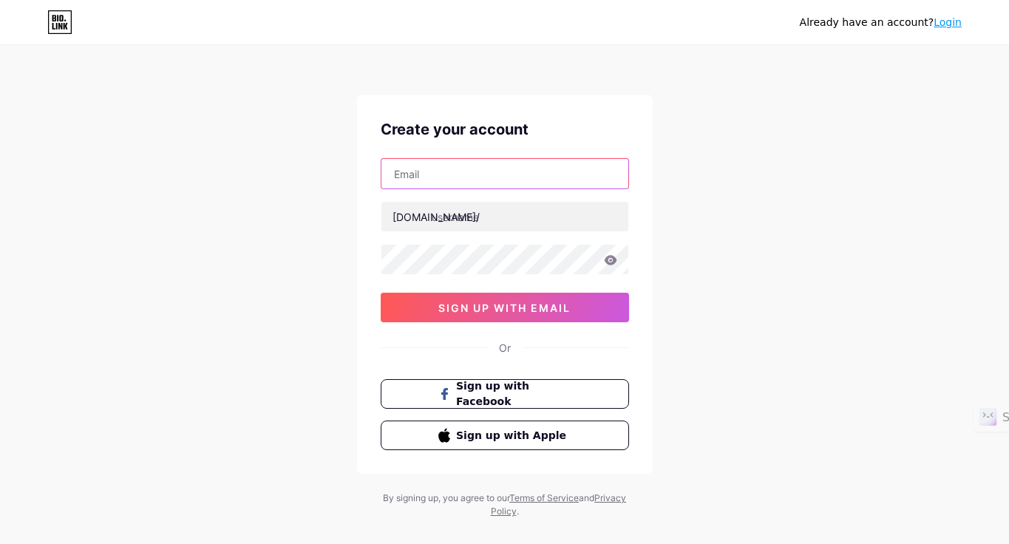
click at [447, 177] on input "text" at bounding box center [505, 174] width 247 height 30
type input "[EMAIL_ADDRESS][DOMAIN_NAME]"
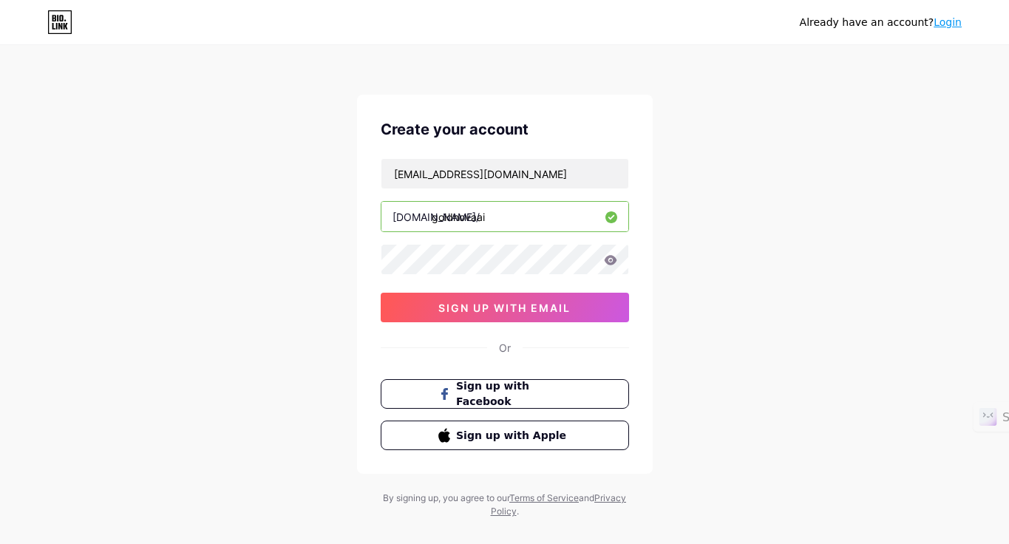
type input "goldnovaai"
click at [437, 311] on button "sign up with email" at bounding box center [505, 308] width 248 height 30
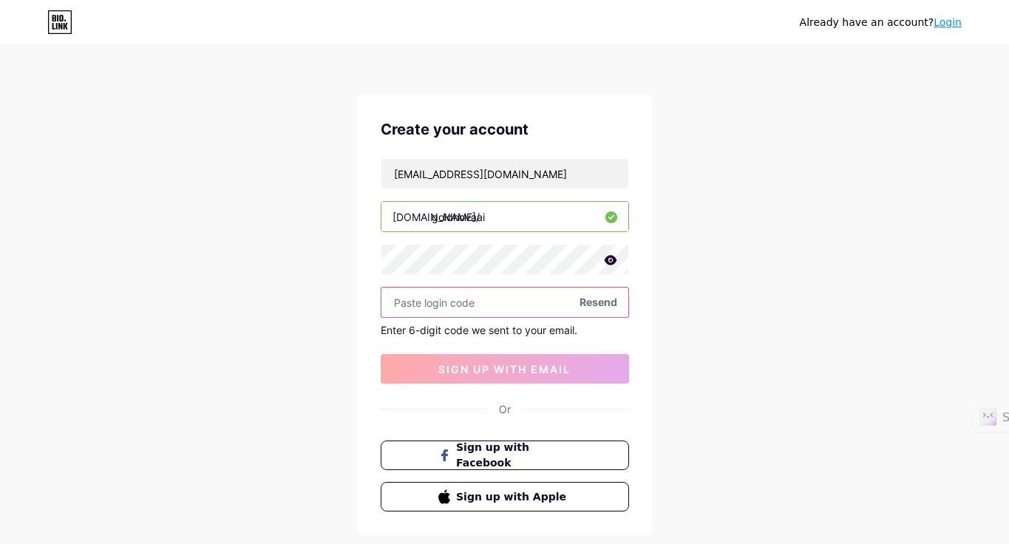
paste input "412874"
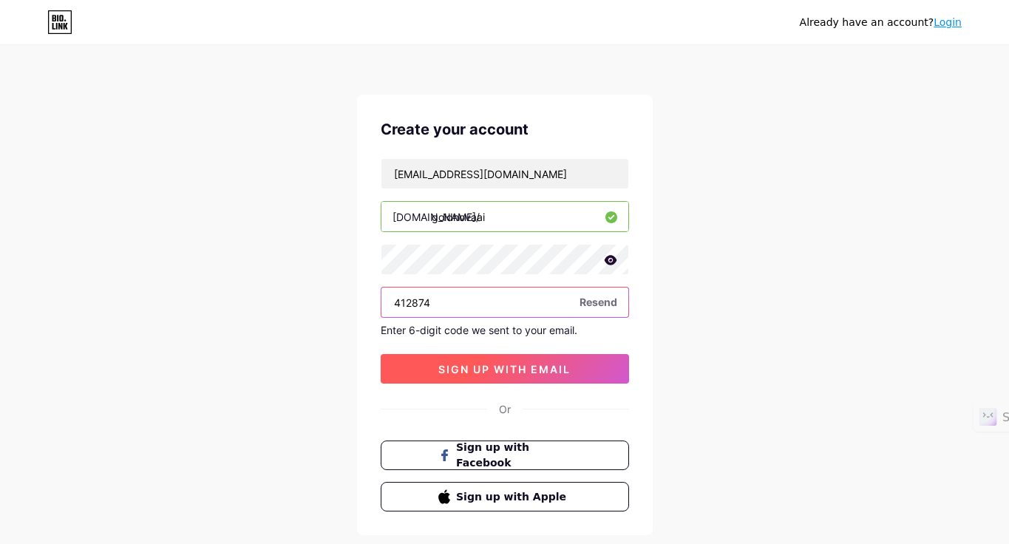
type input "412874"
click at [497, 371] on span "sign up with email" at bounding box center [505, 369] width 132 height 13
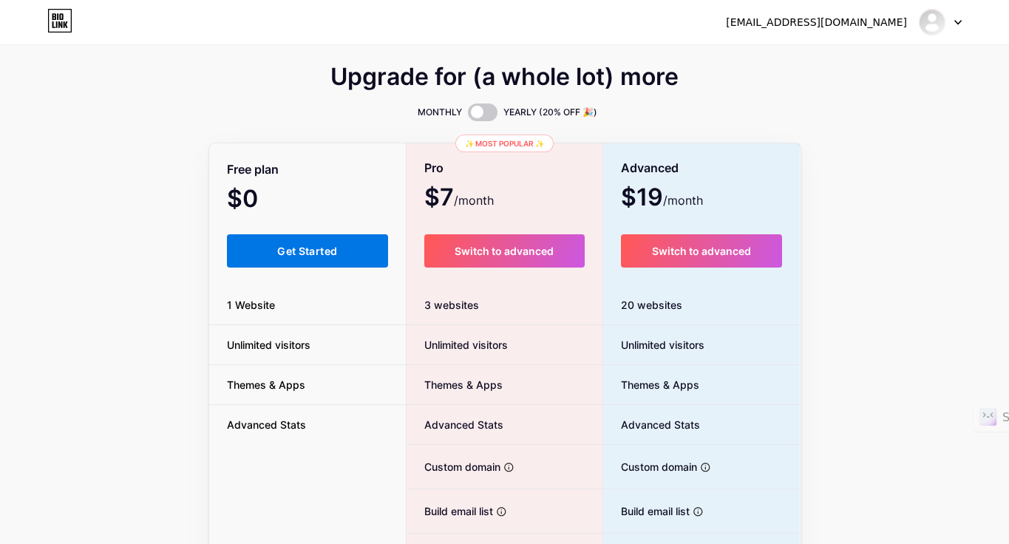
click at [318, 251] on span "Get Started" at bounding box center [307, 251] width 60 height 13
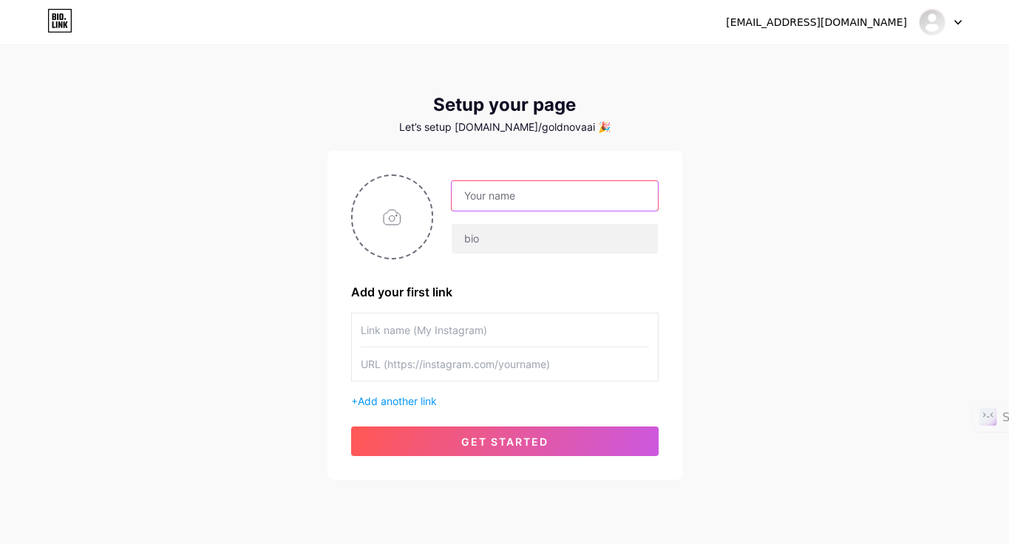
click at [537, 200] on input "text" at bounding box center [555, 196] width 206 height 30
type input "GoldNova AI"
click at [399, 220] on input "file" at bounding box center [393, 217] width 80 height 82
type input "C:\fakepath\Logo-1080-new5.png"
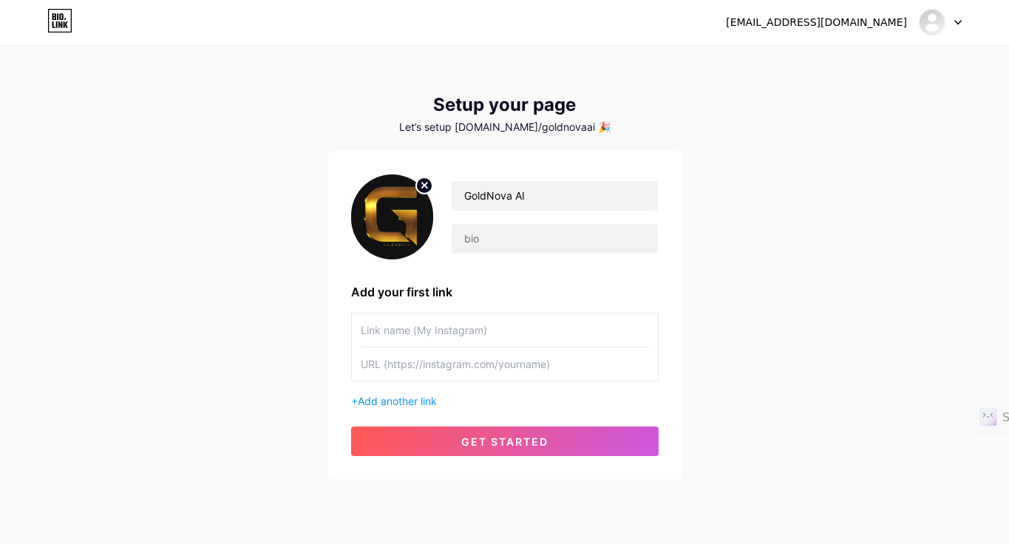
click at [495, 327] on input "text" at bounding box center [505, 330] width 288 height 33
click at [555, 243] on input "text" at bounding box center [555, 239] width 206 height 30
paste input "[PERSON_NAME] AI — وثائقيات سينمائية تكشف أسرار المال، تاريخ الشركات، وفلسفة ال…"
type input "[PERSON_NAME] AI — وثائقيات سينمائية تكشف أسرار المال، تاريخ الشركات، وفلسفة ال…"
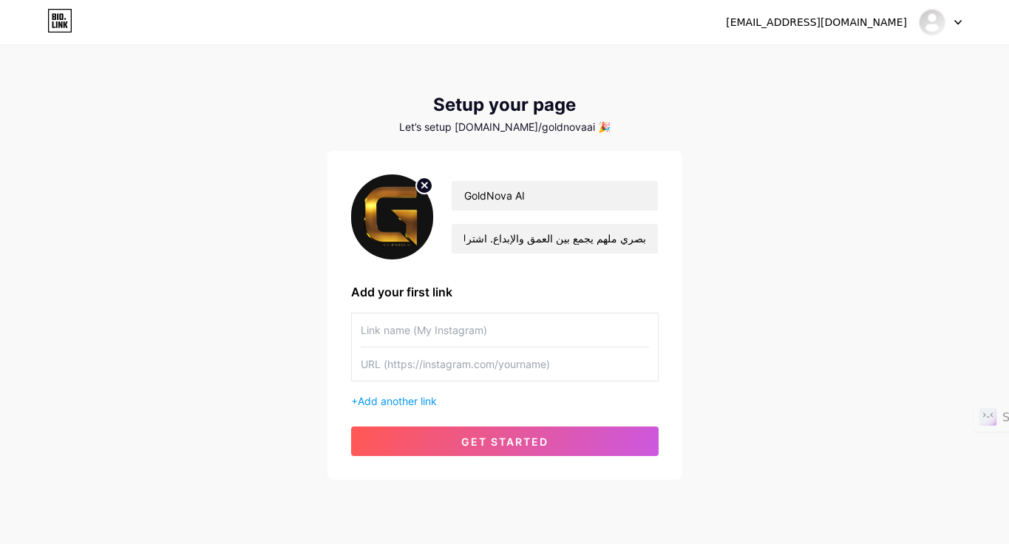
click at [476, 334] on input "text" at bounding box center [505, 330] width 288 height 33
paste input "[URL][DOMAIN_NAME]"
type input "[URL][DOMAIN_NAME]"
click at [562, 367] on input "text" at bounding box center [505, 364] width 288 height 33
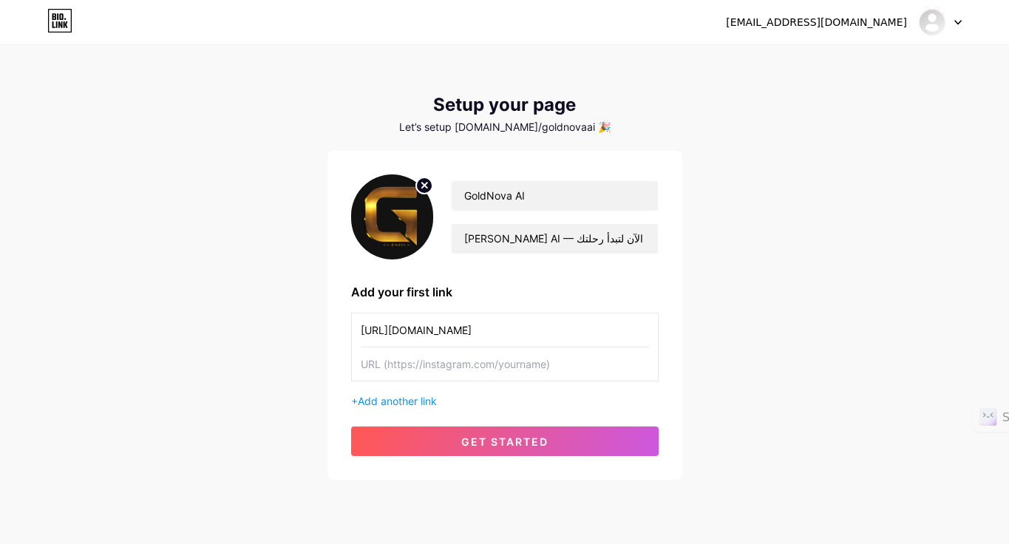
paste input "[URL][DOMAIN_NAME]"
type input "[URL][DOMAIN_NAME]"
click at [393, 402] on span "Add another link" at bounding box center [397, 401] width 79 height 13
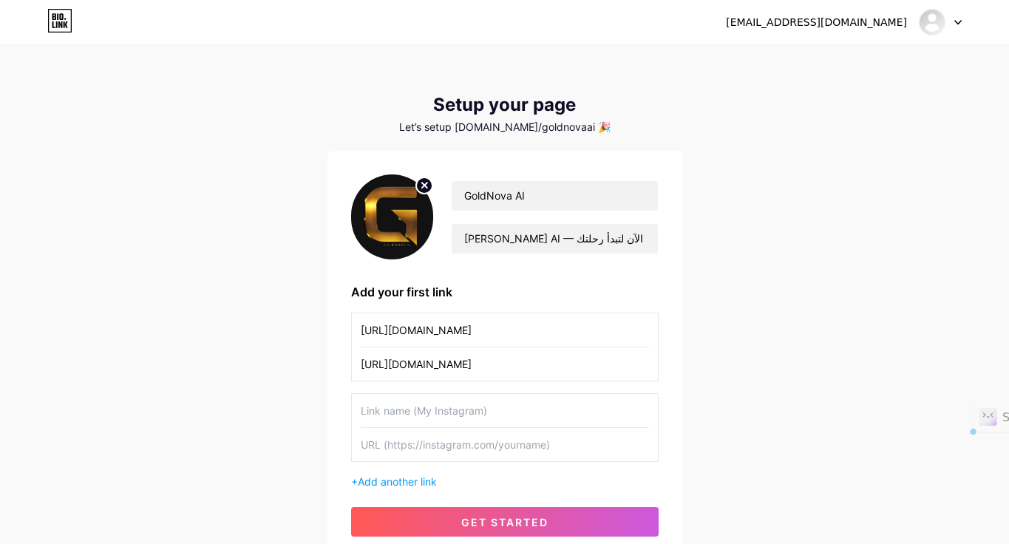
drag, startPoint x: 500, startPoint y: 331, endPoint x: 348, endPoint y: 332, distance: 151.6
click at [348, 332] on div "GoldNova [PERSON_NAME] AI — وثائقيات سينمائية تكشف أسرار المال، تاريخ الشركات، …" at bounding box center [505, 356] width 355 height 410
click at [456, 333] on input "goldnovaai/" at bounding box center [505, 330] width 288 height 33
type input "goldnovaai"
drag, startPoint x: 557, startPoint y: 361, endPoint x: 341, endPoint y: 364, distance: 216.0
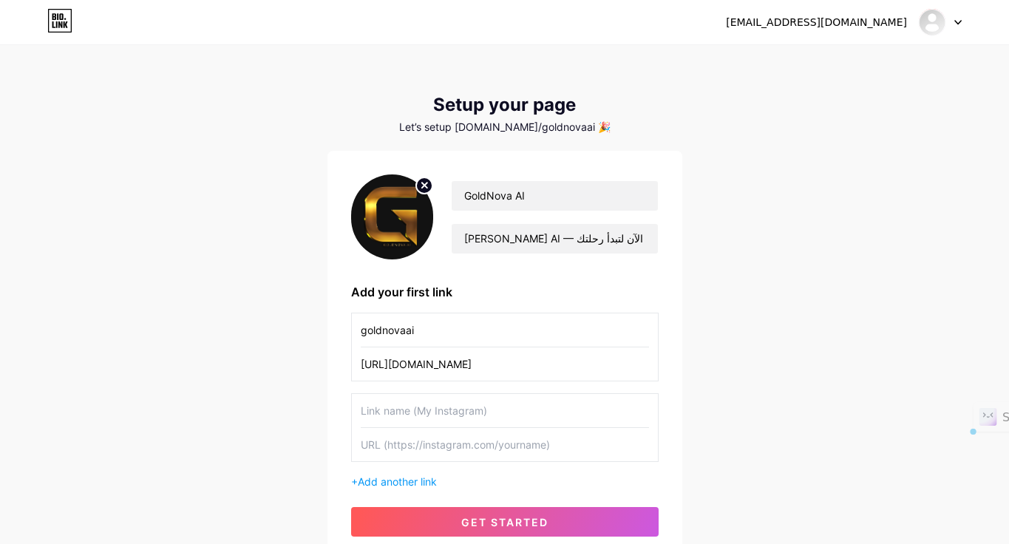
click at [342, 364] on div "GoldNova [PERSON_NAME] AI — وثائقيات سينمائية تكشف أسرار المال، تاريخ الشركات، …" at bounding box center [505, 356] width 355 height 410
paste input "[URL][DOMAIN_NAME]"
type input "[URL][DOMAIN_NAME]"
click at [463, 405] on input "text" at bounding box center [505, 410] width 288 height 33
drag, startPoint x: 420, startPoint y: 333, endPoint x: 351, endPoint y: 320, distance: 70.6
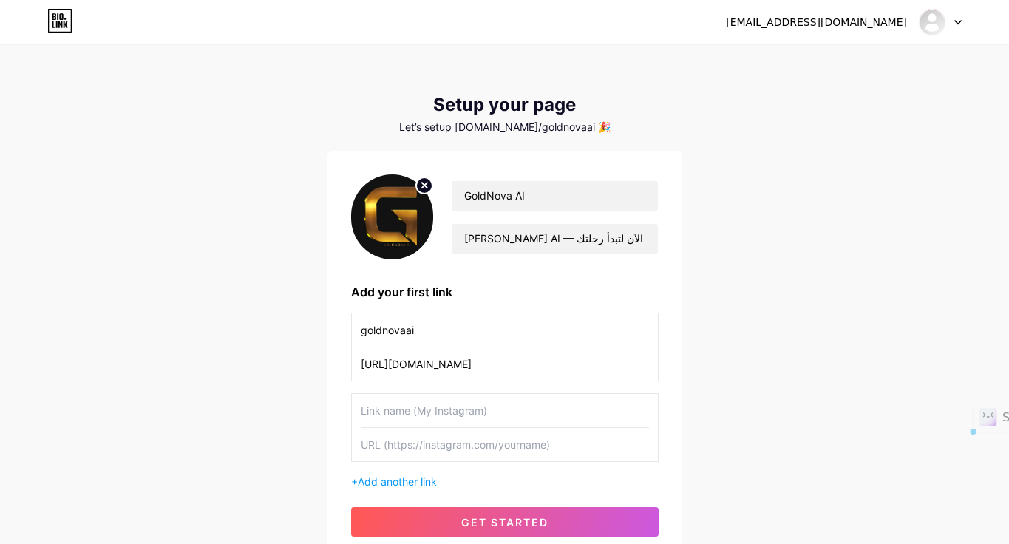
click at [351, 320] on div "goldnovaai [URL][DOMAIN_NAME]" at bounding box center [505, 347] width 308 height 69
click at [476, 412] on input "text" at bounding box center [505, 410] width 288 height 33
paste input "goldnovaai"
type input "goldnovaai"
click at [498, 436] on input "text" at bounding box center [505, 444] width 288 height 33
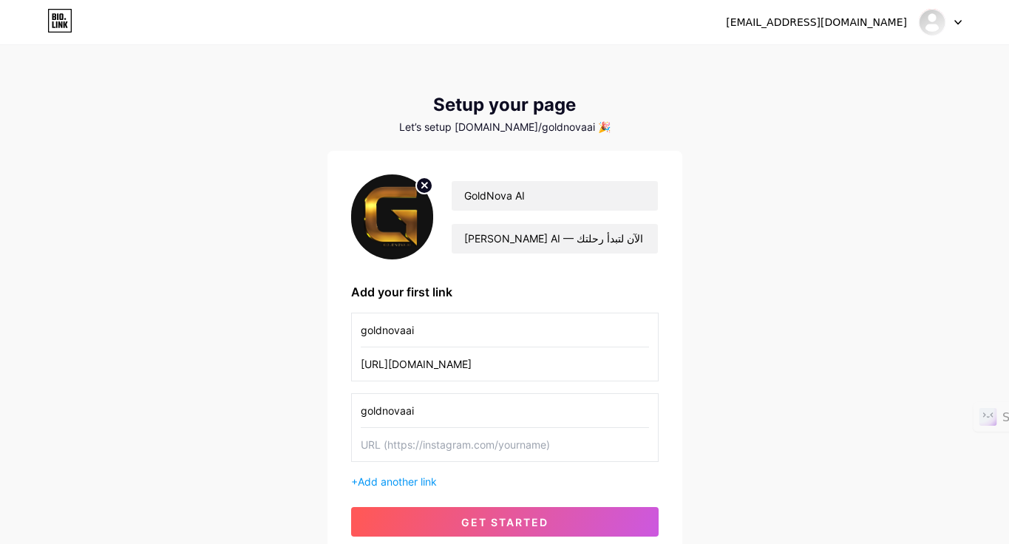
paste input "[URL][DOMAIN_NAME]"
type input "[URL][DOMAIN_NAME]"
click at [419, 478] on span "Add another link" at bounding box center [397, 482] width 79 height 13
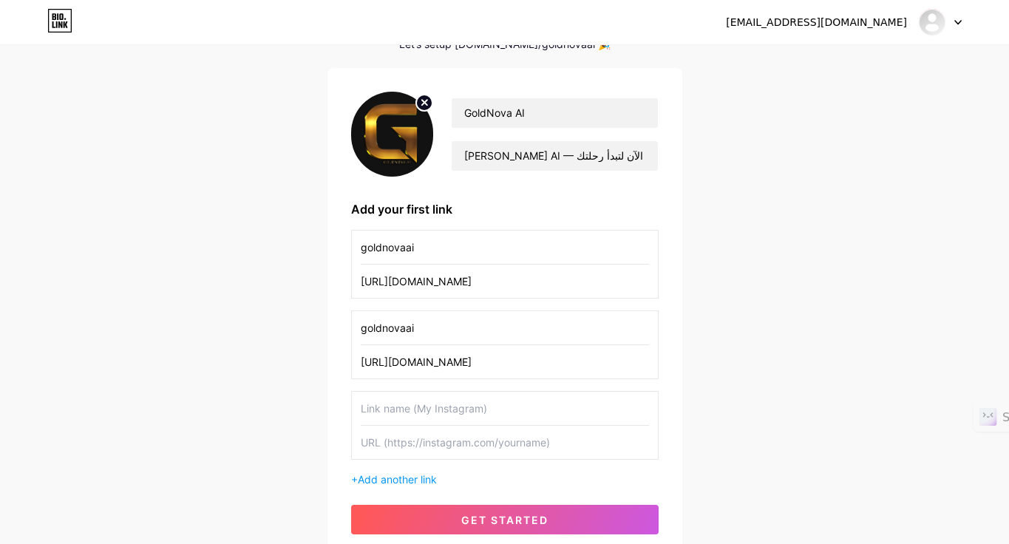
scroll to position [106, 0]
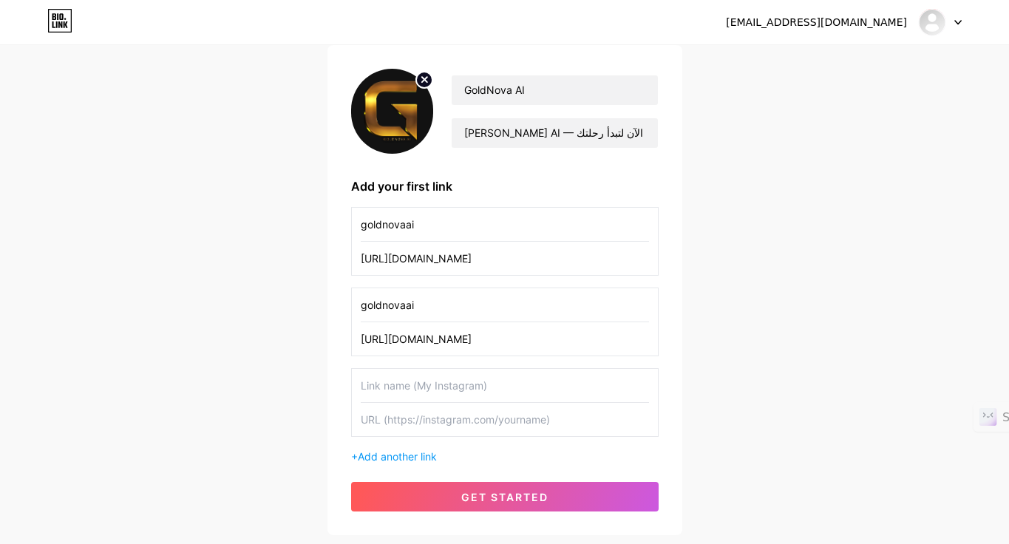
click at [427, 408] on input "text" at bounding box center [505, 419] width 288 height 33
paste input "[URL][DOMAIN_NAME]"
type input "[URL][DOMAIN_NAME]"
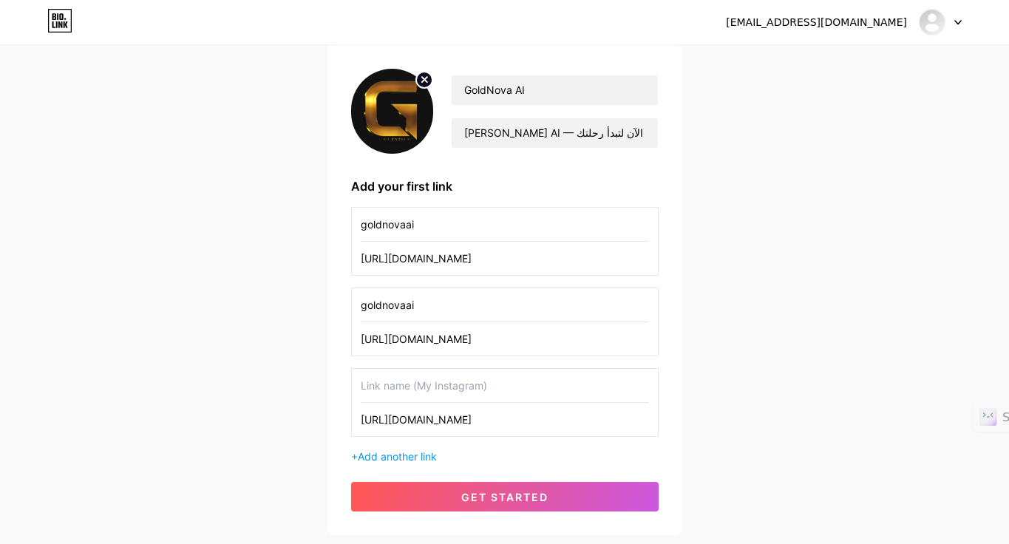
click at [421, 389] on input "text" at bounding box center [505, 385] width 288 height 33
drag, startPoint x: 543, startPoint y: 419, endPoint x: 355, endPoint y: 418, distance: 187.8
click at [355, 418] on div "[URL][DOMAIN_NAME]" at bounding box center [505, 402] width 308 height 69
click at [414, 390] on input "text" at bounding box center [505, 385] width 288 height 33
paste input "[URL][DOMAIN_NAME]"
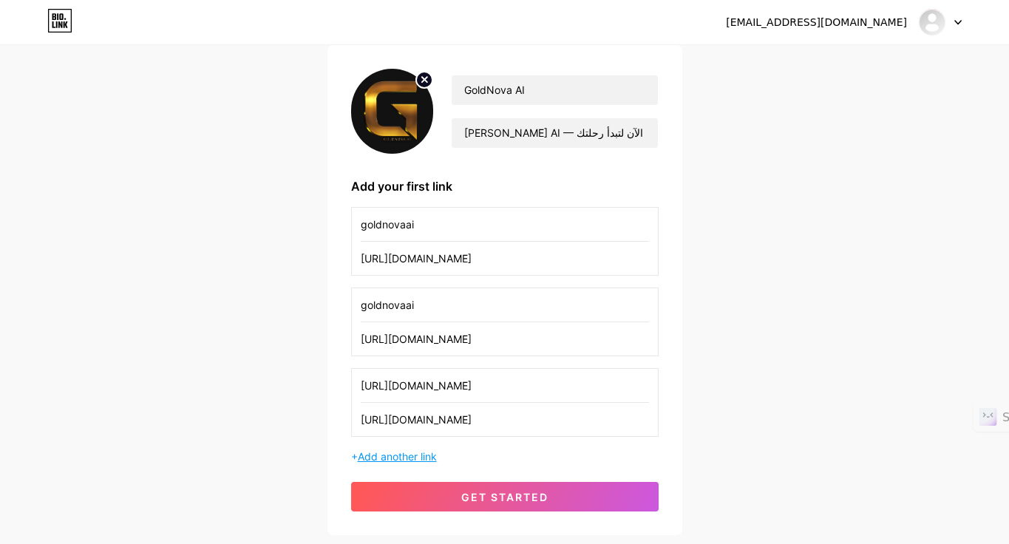
type input "[URL][DOMAIN_NAME]"
click at [383, 459] on span "Add another link" at bounding box center [397, 456] width 79 height 13
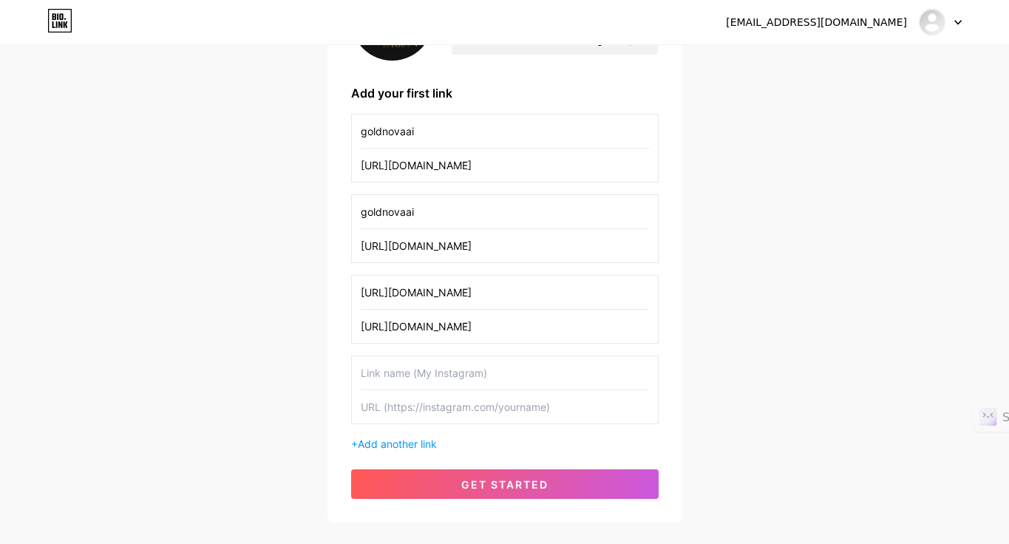
scroll to position [199, 0]
click at [453, 404] on input "text" at bounding box center [505, 406] width 288 height 33
paste input "[URL][DOMAIN_NAME]"
type input "[URL][DOMAIN_NAME]"
click at [495, 368] on input "text" at bounding box center [505, 372] width 288 height 33
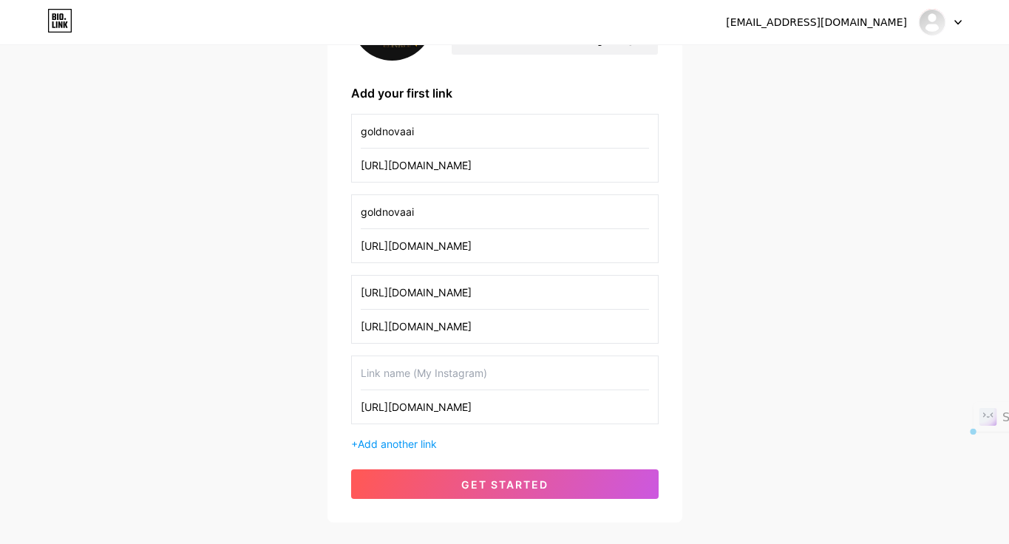
drag, startPoint x: 580, startPoint y: 410, endPoint x: 495, endPoint y: 407, distance: 84.3
click at [495, 407] on input "[URL][DOMAIN_NAME]" at bounding box center [505, 406] width 288 height 33
click at [425, 375] on input "text" at bounding box center [505, 372] width 288 height 33
drag, startPoint x: 464, startPoint y: 404, endPoint x: 424, endPoint y: 407, distance: 40.0
click at [424, 407] on input "[URL][DOMAIN_NAME]" at bounding box center [505, 406] width 288 height 33
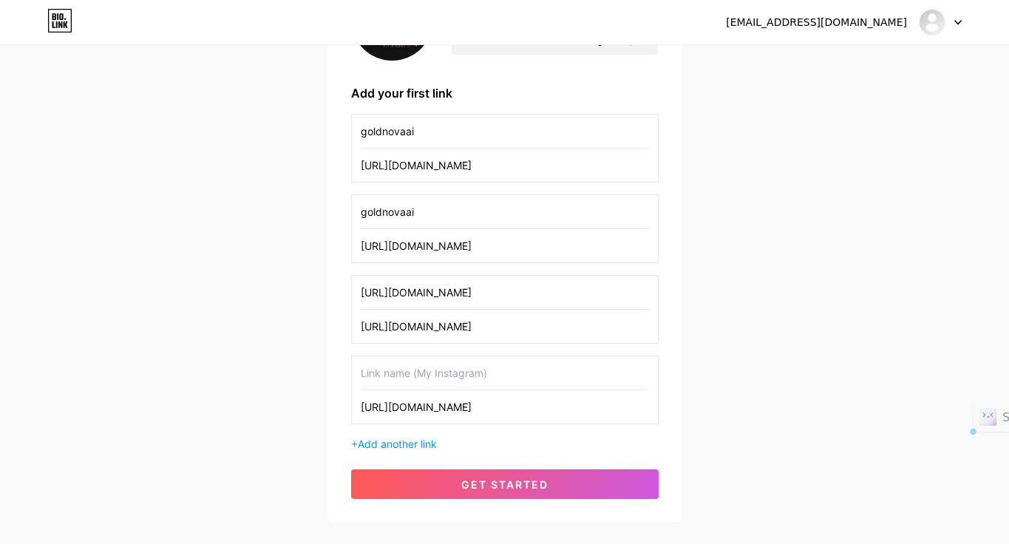
click at [443, 378] on input "text" at bounding box center [505, 372] width 288 height 33
click at [575, 406] on input "[URL][DOMAIN_NAME]" at bounding box center [505, 406] width 288 height 33
drag, startPoint x: 575, startPoint y: 406, endPoint x: 325, endPoint y: 410, distance: 250.0
click at [325, 410] on div "[EMAIL_ADDRESS][DOMAIN_NAME] Dashboard Logout Setup your page Let’s setup [DOMA…" at bounding box center [504, 185] width 1009 height 769
click at [388, 377] on input "text" at bounding box center [505, 372] width 288 height 33
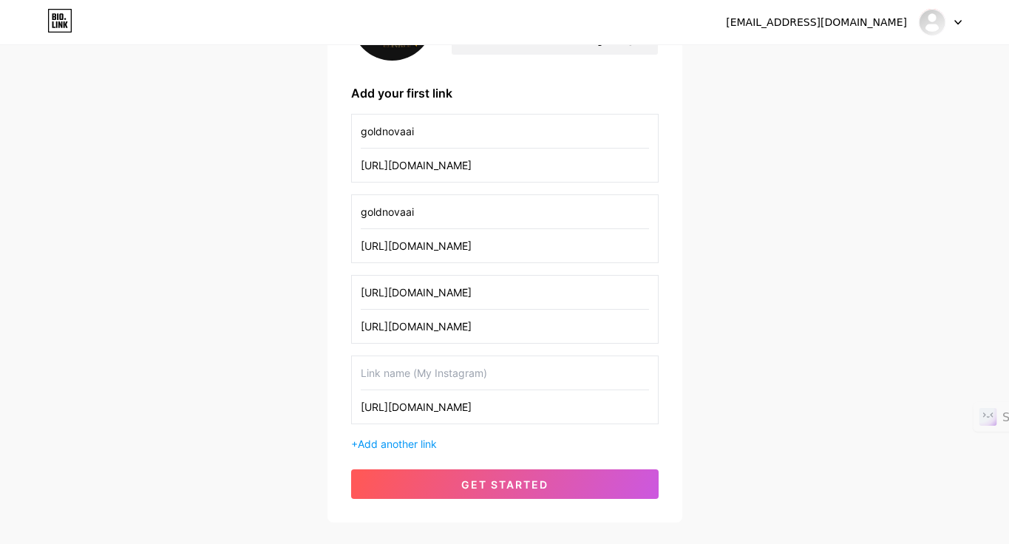
paste input "[URL][DOMAIN_NAME]"
type input "[URL][DOMAIN_NAME]"
drag, startPoint x: 597, startPoint y: 246, endPoint x: 352, endPoint y: 251, distance: 244.8
click at [352, 251] on div "goldnovaai [URL][DOMAIN_NAME]" at bounding box center [505, 228] width 308 height 69
click at [432, 219] on input "goldnovaai" at bounding box center [505, 211] width 288 height 33
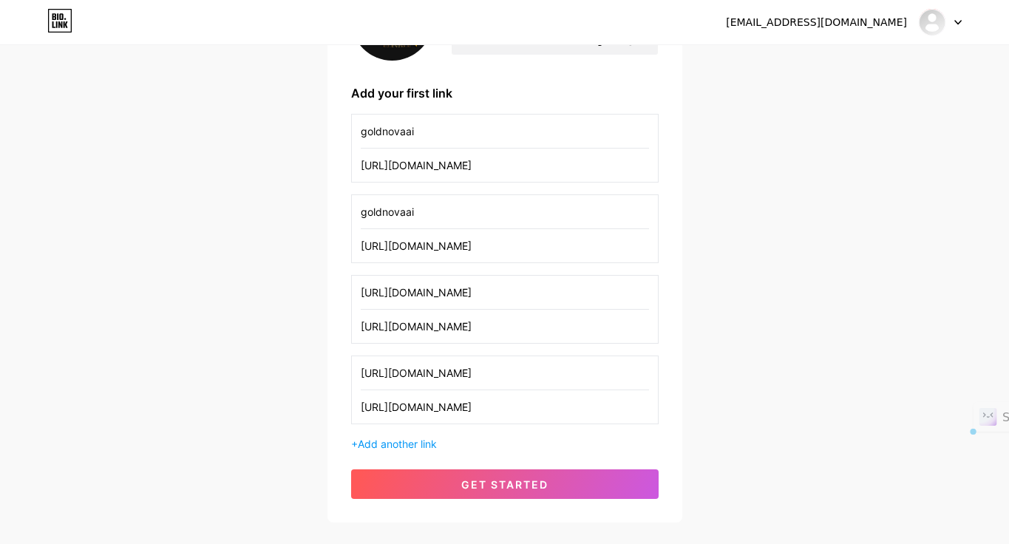
paste input "[URL][DOMAIN_NAME]"
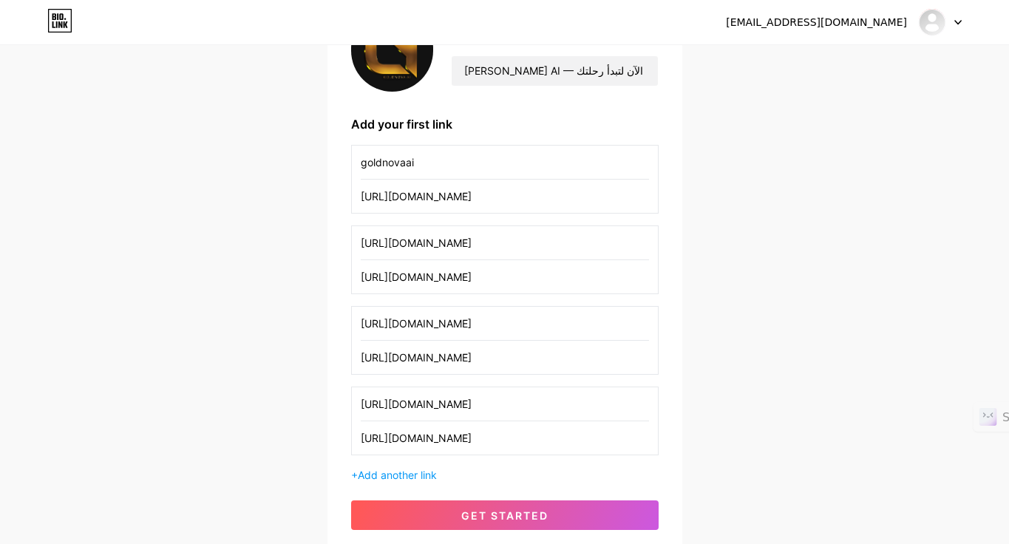
scroll to position [166, 0]
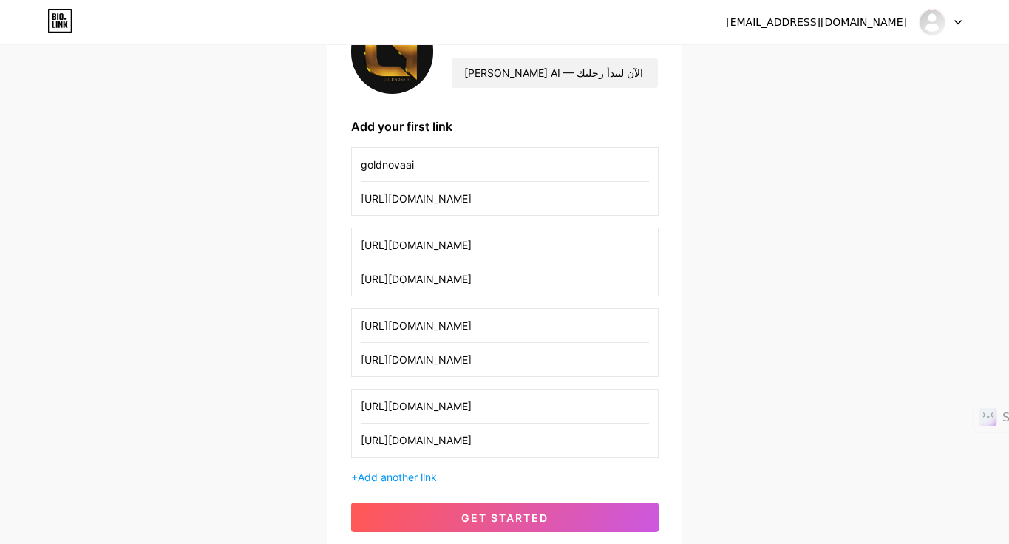
type input "[URL][DOMAIN_NAME]"
drag, startPoint x: 570, startPoint y: 202, endPoint x: 327, endPoint y: 203, distance: 243.3
click at [330, 203] on div "GoldNova [PERSON_NAME] AI — وثائقيات سينمائية تكشف أسرار المال، تاريخ الشركات، …" at bounding box center [505, 270] width 355 height 571
click at [424, 169] on input "goldnovaai" at bounding box center [505, 164] width 288 height 33
paste input "[URL][DOMAIN_NAME]"
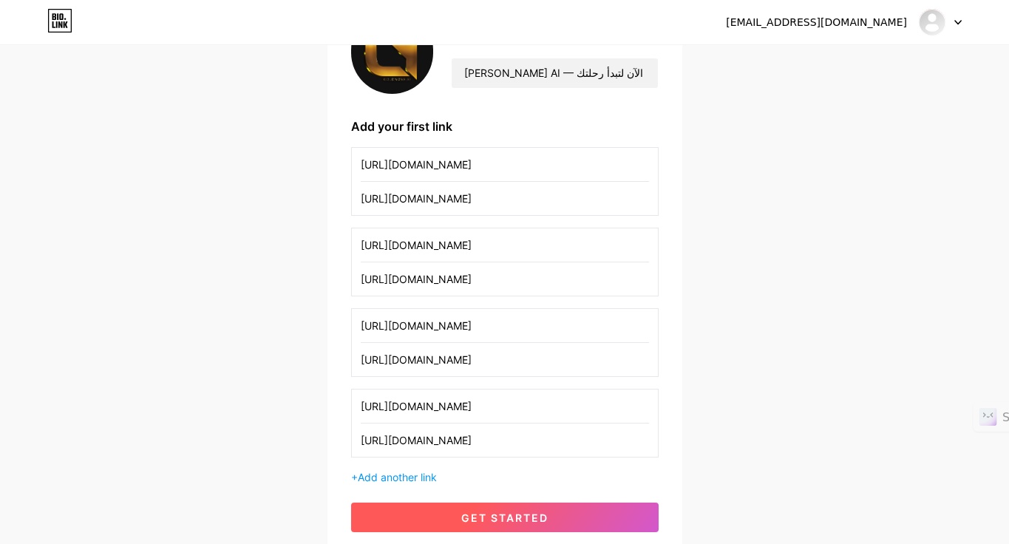
type input "[URL][DOMAIN_NAME]"
click at [541, 518] on span "get started" at bounding box center [504, 518] width 87 height 13
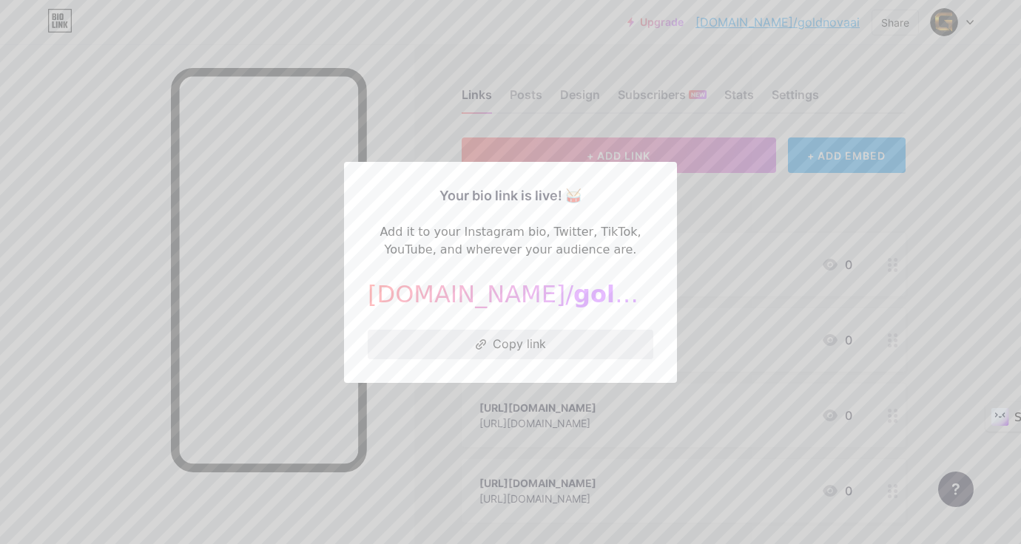
click at [509, 339] on button "Copy link" at bounding box center [510, 345] width 285 height 30
click at [493, 354] on button "Copy link" at bounding box center [510, 345] width 285 height 30
click at [516, 345] on button "Copy link" at bounding box center [510, 345] width 285 height 30
click at [933, 108] on div at bounding box center [510, 272] width 1021 height 544
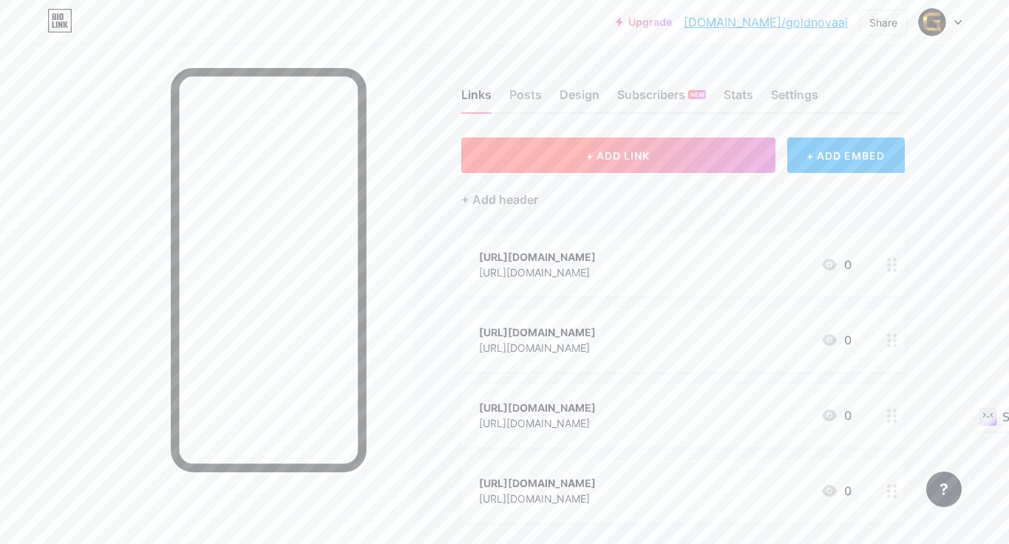
click at [686, 170] on button "+ ADD LINK" at bounding box center [618, 155] width 314 height 35
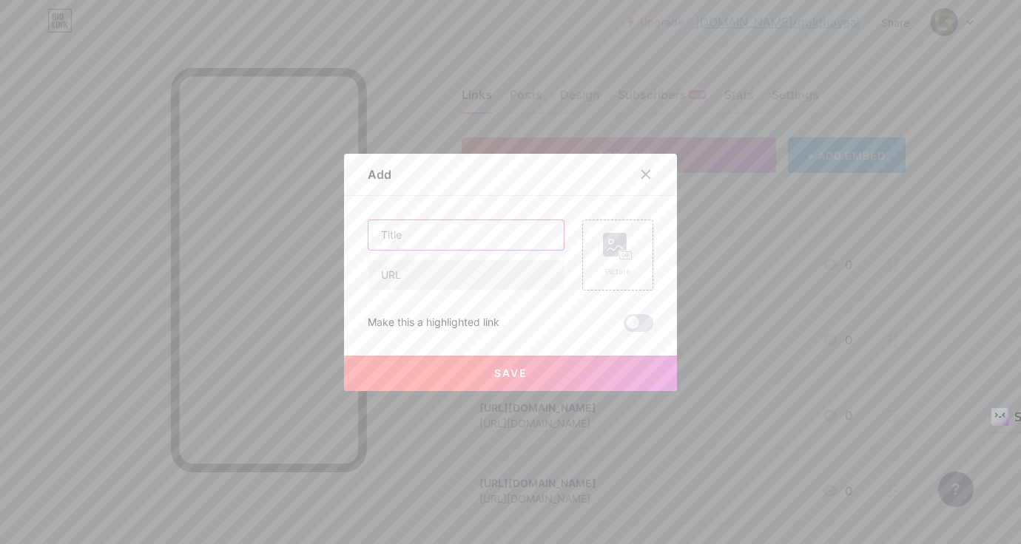
click at [474, 234] on input "text" at bounding box center [465, 235] width 195 height 30
type input "ل"
type input "Telegram"
click at [501, 273] on input "text" at bounding box center [465, 275] width 195 height 30
paste input "[DOMAIN_NAME][URL]"
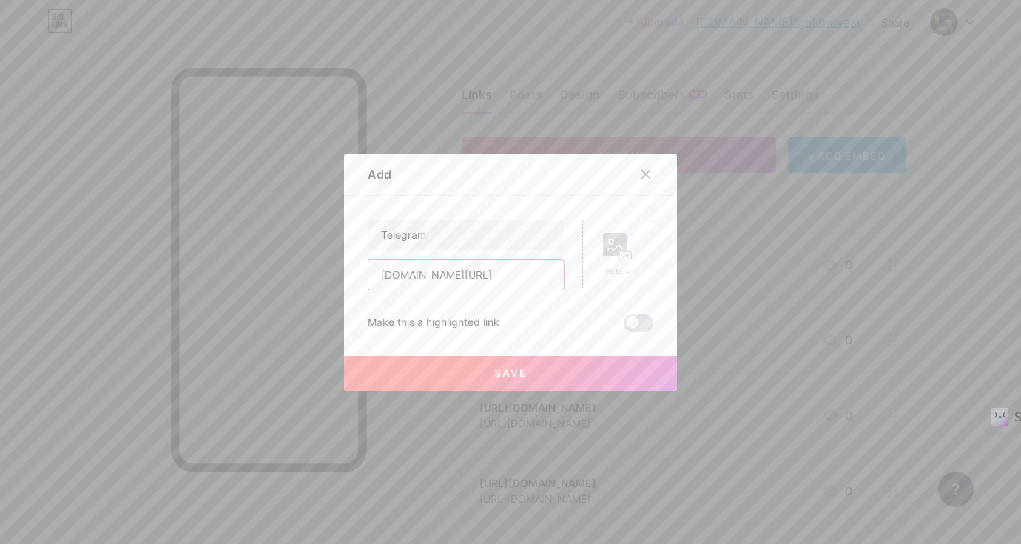
type input "[DOMAIN_NAME][URL]"
click at [517, 374] on span "Save" at bounding box center [510, 373] width 33 height 13
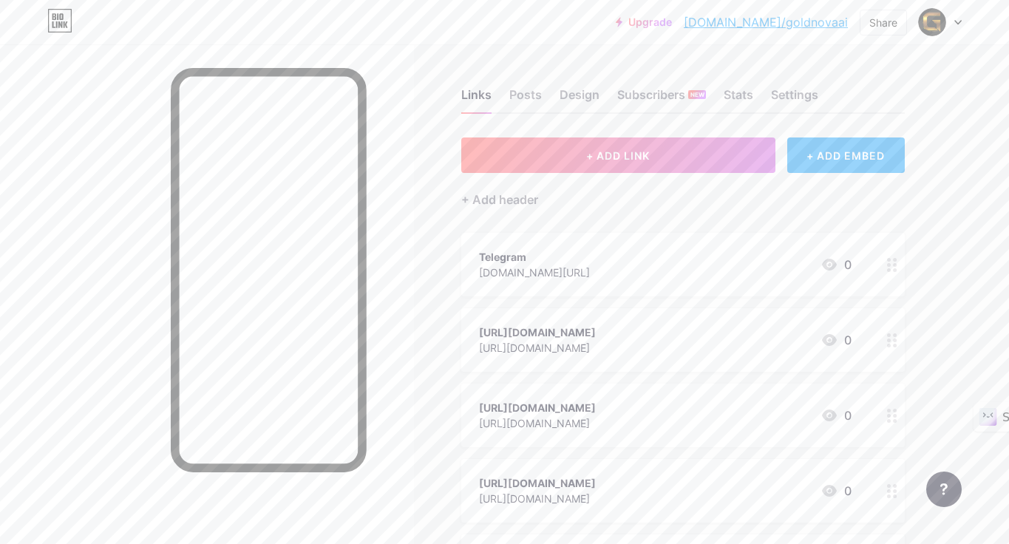
click at [893, 338] on icon at bounding box center [892, 341] width 10 height 14
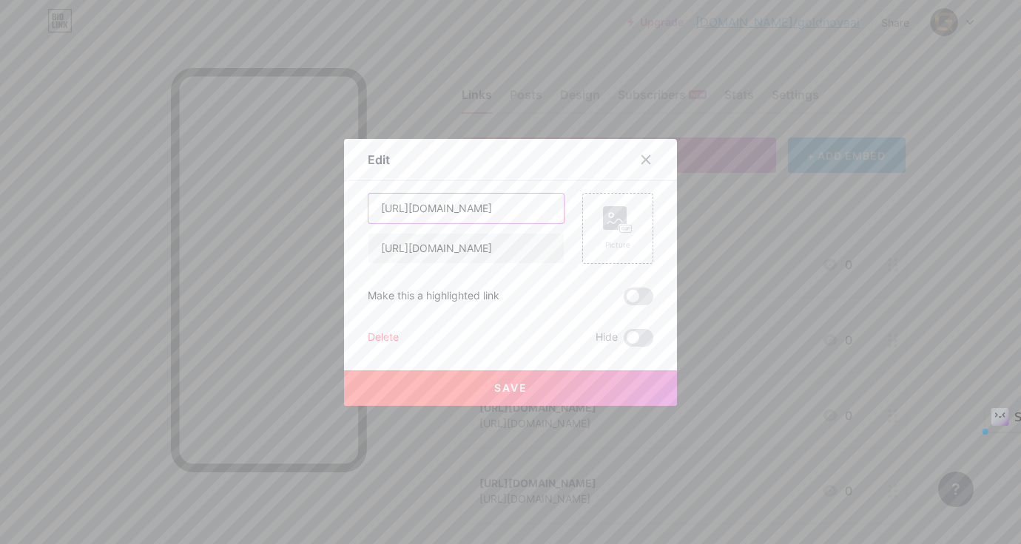
drag, startPoint x: 441, startPoint y: 209, endPoint x: 364, endPoint y: 210, distance: 77.7
click at [368, 209] on input "[URL][DOMAIN_NAME]" at bounding box center [465, 209] width 195 height 30
drag, startPoint x: 523, startPoint y: 209, endPoint x: 424, endPoint y: 206, distance: 98.4
click at [424, 206] on input "[DOMAIN_NAME][URL]" at bounding box center [465, 209] width 195 height 30
type input "Instagram"
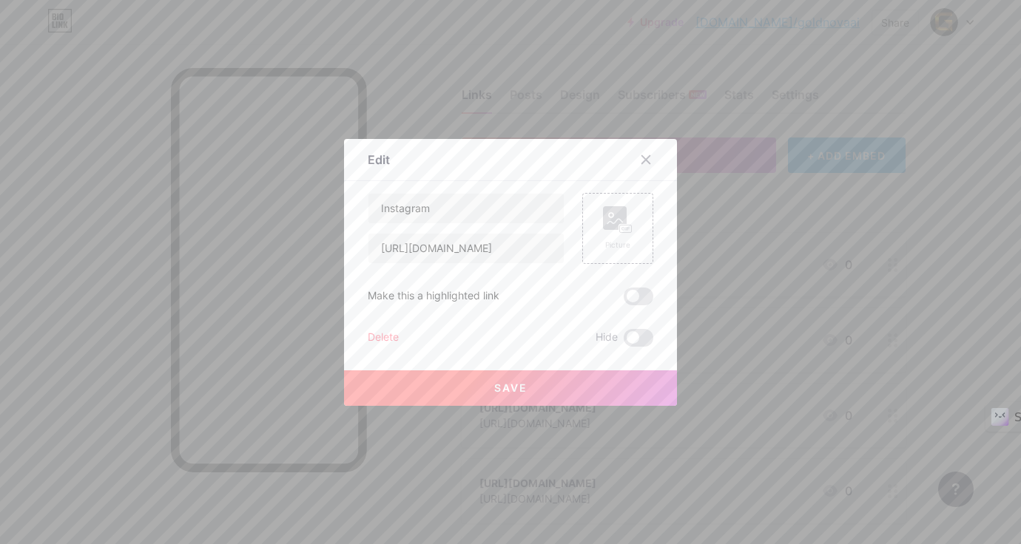
click at [518, 388] on span "Save" at bounding box center [510, 388] width 33 height 13
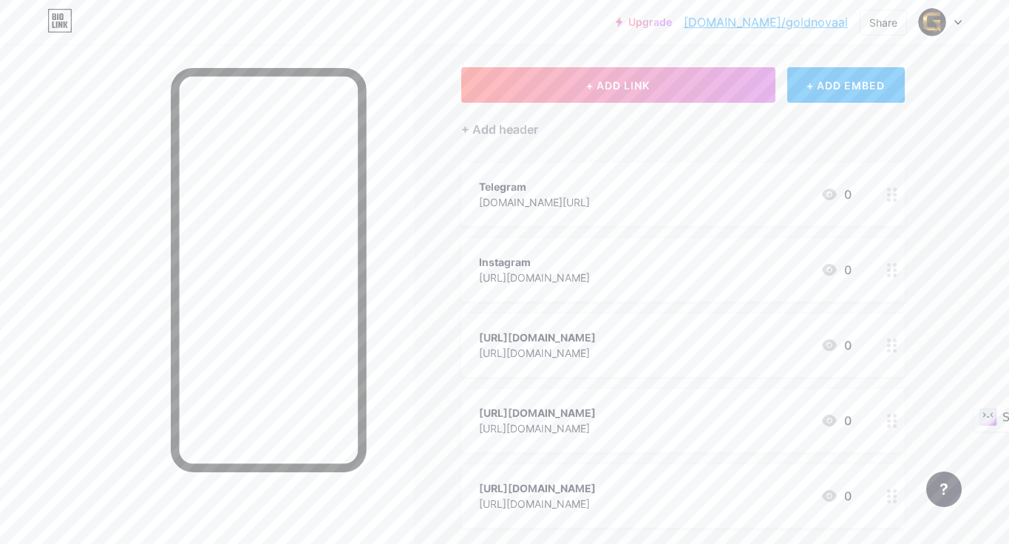
scroll to position [75, 0]
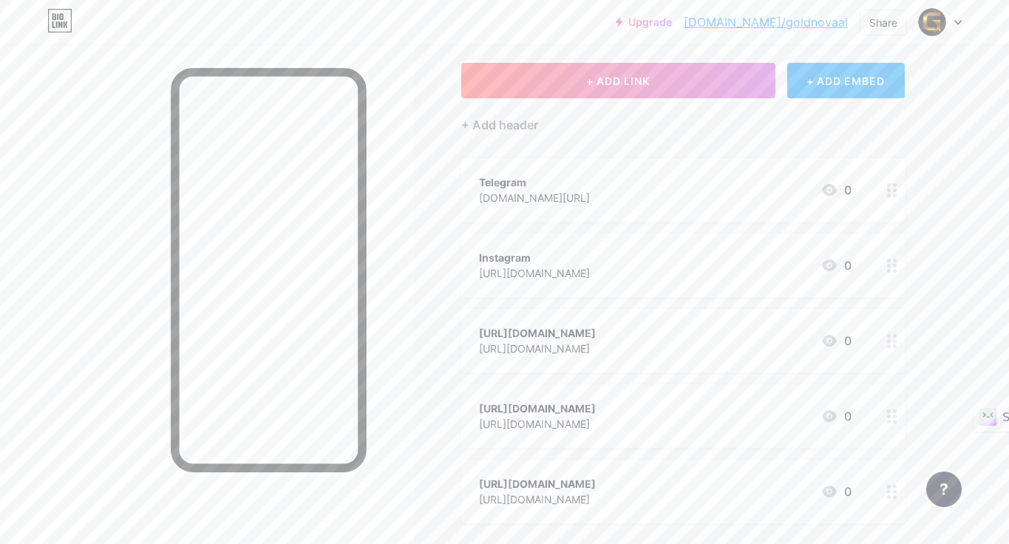
click at [896, 348] on div at bounding box center [892, 341] width 25 height 64
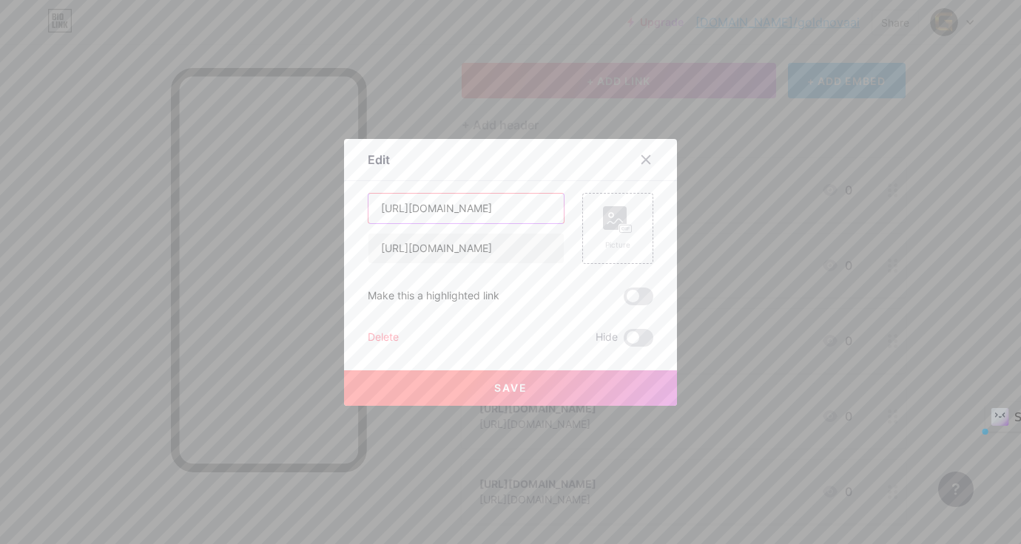
drag, startPoint x: 443, startPoint y: 206, endPoint x: 377, endPoint y: 205, distance: 65.8
click at [377, 203] on input "[URL][DOMAIN_NAME]" at bounding box center [465, 209] width 195 height 30
drag, startPoint x: 521, startPoint y: 209, endPoint x: 424, endPoint y: 206, distance: 96.9
click at [424, 206] on input "[DOMAIN_NAME][URL]" at bounding box center [465, 209] width 195 height 30
type input "Facebook"
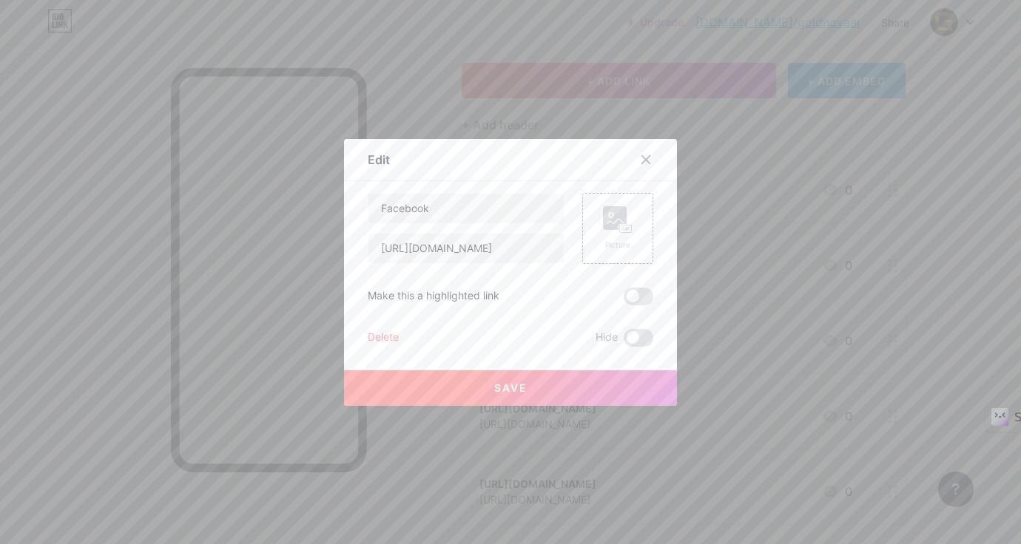
click at [511, 395] on button "Save" at bounding box center [510, 388] width 333 height 35
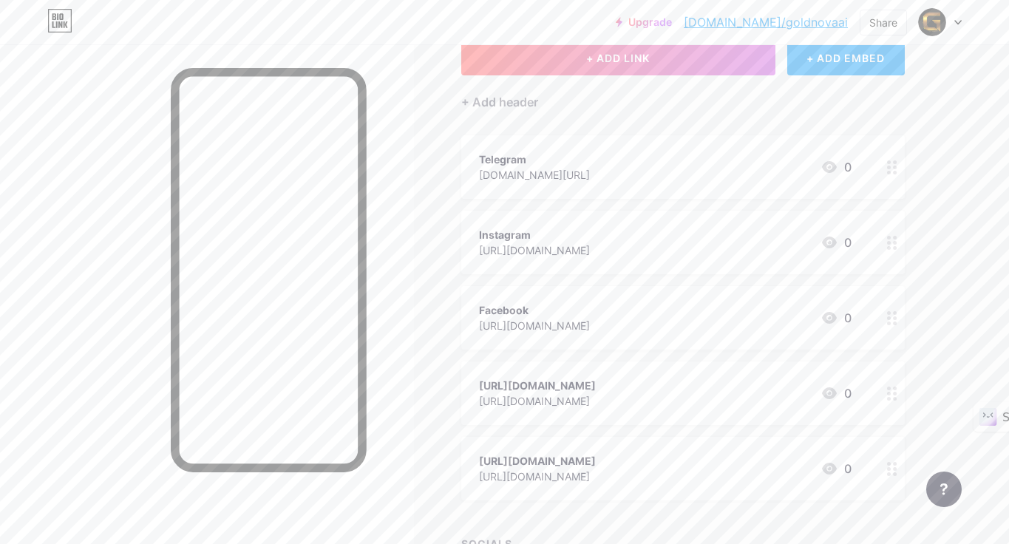
scroll to position [155, 0]
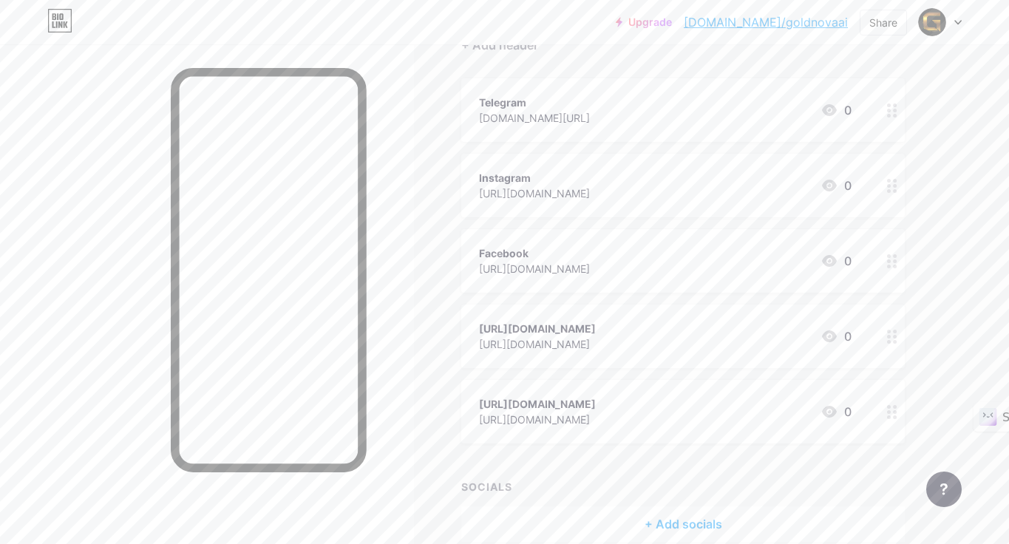
click at [897, 336] on icon at bounding box center [892, 337] width 10 height 14
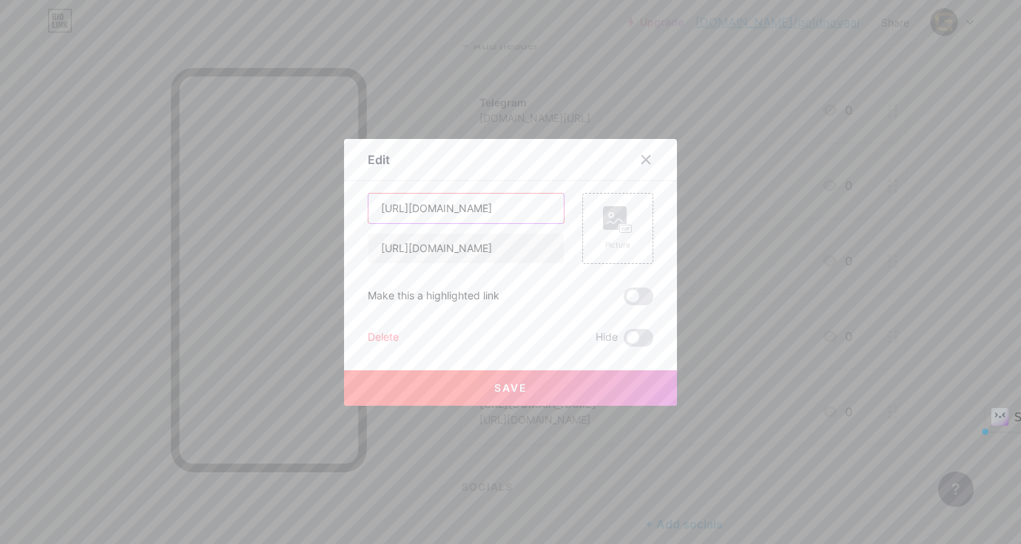
drag, startPoint x: 443, startPoint y: 206, endPoint x: 364, endPoint y: 214, distance: 79.5
click at [368, 214] on input "[URL][DOMAIN_NAME]" at bounding box center [465, 209] width 195 height 30
drag, startPoint x: 500, startPoint y: 208, endPoint x: 410, endPoint y: 212, distance: 90.3
click at [405, 208] on input "[DOMAIN_NAME][URL]" at bounding box center [465, 209] width 195 height 30
type input "Tiktok"
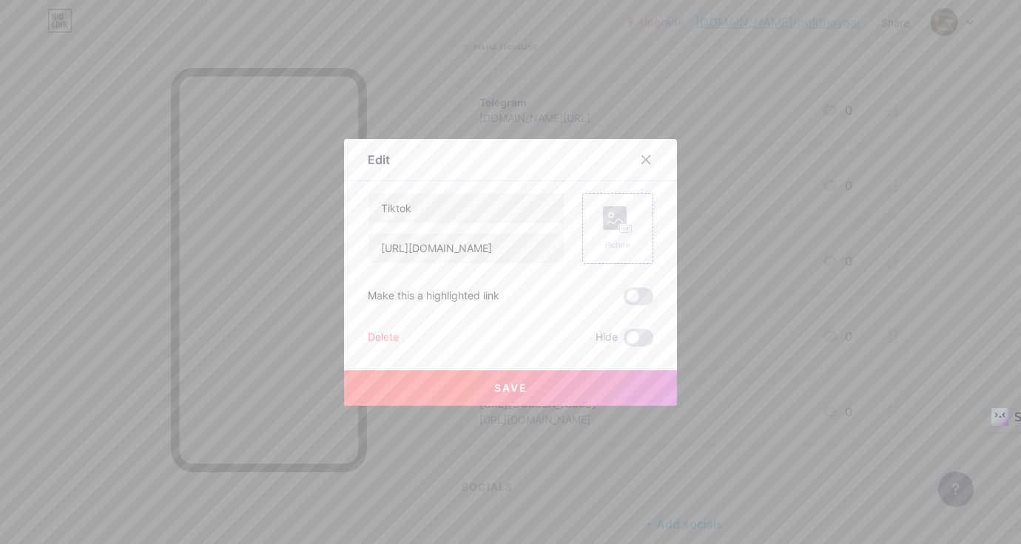
click at [512, 392] on span "Save" at bounding box center [510, 388] width 33 height 13
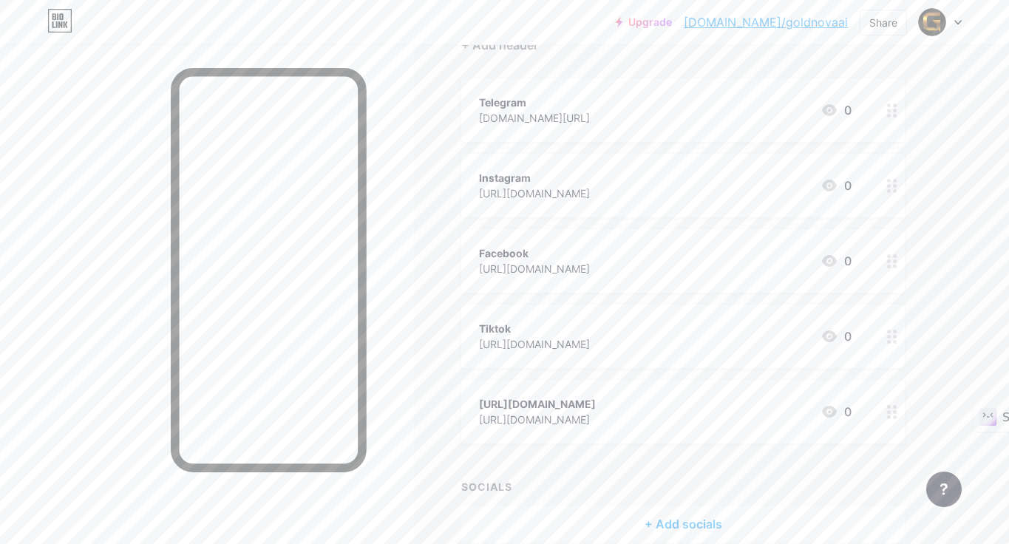
click at [892, 415] on icon at bounding box center [892, 412] width 10 height 14
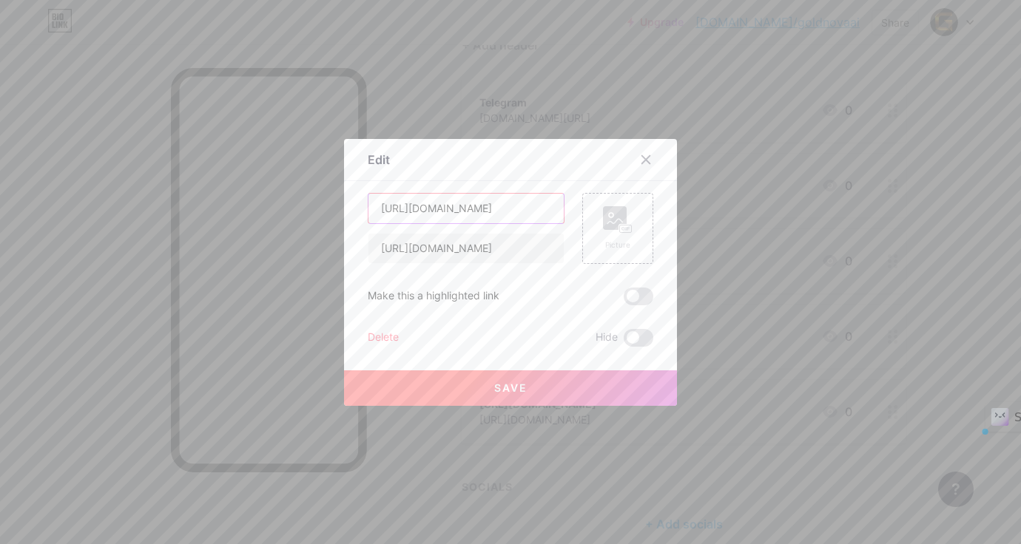
drag, startPoint x: 444, startPoint y: 203, endPoint x: 365, endPoint y: 203, distance: 79.1
click at [368, 203] on input "[URL][DOMAIN_NAME]" at bounding box center [465, 209] width 195 height 30
drag, startPoint x: 512, startPoint y: 203, endPoint x: 416, endPoint y: 207, distance: 96.2
click at [416, 207] on input "[DOMAIN_NAME][URL]" at bounding box center [465, 209] width 195 height 30
type input "Youtube"
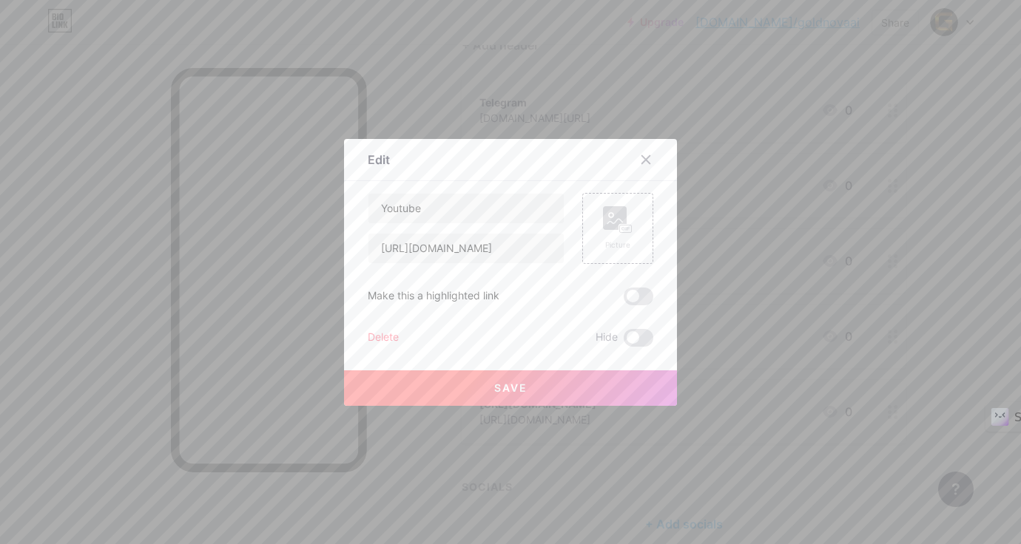
click at [581, 382] on button "Save" at bounding box center [510, 388] width 333 height 35
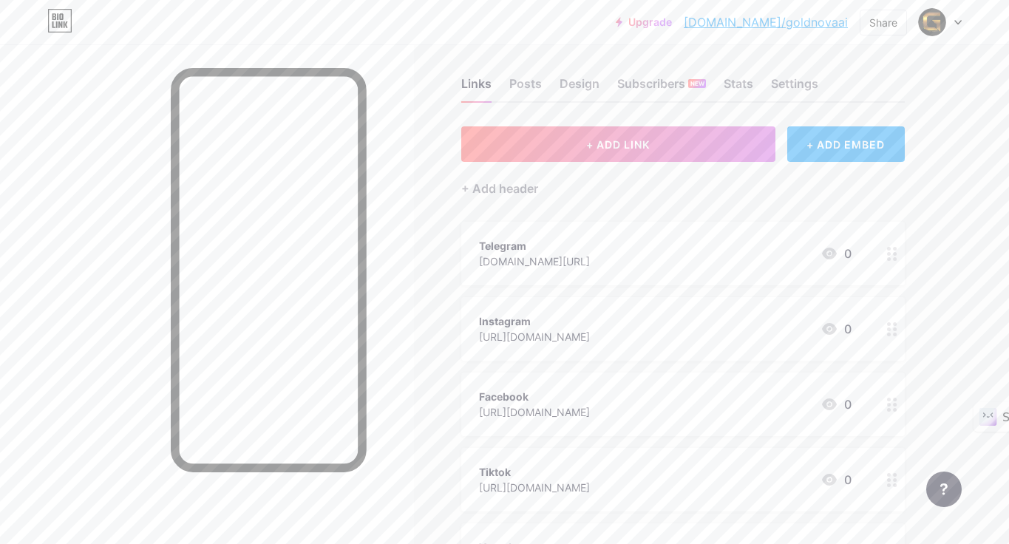
scroll to position [0, 0]
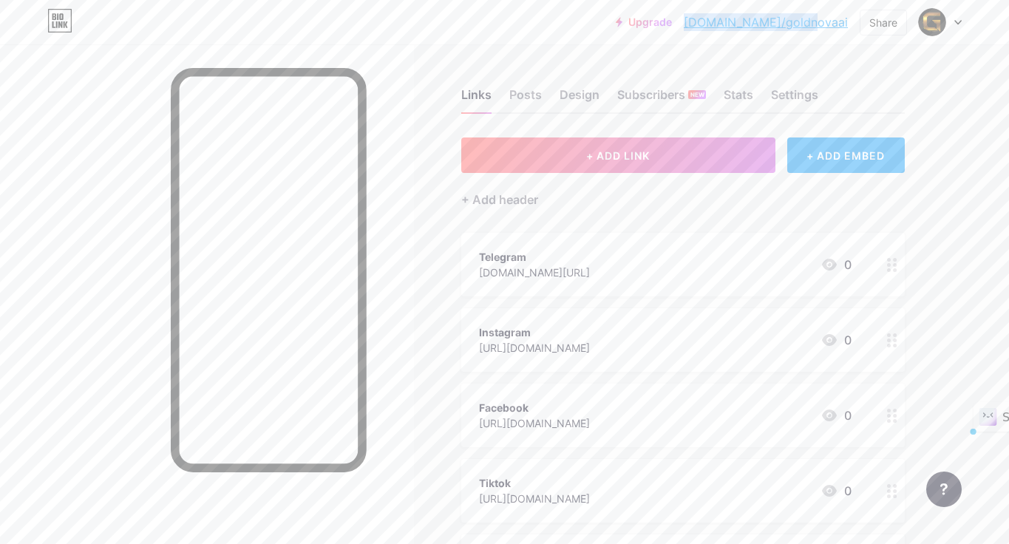
drag, startPoint x: 739, startPoint y: 21, endPoint x: 848, endPoint y: 27, distance: 109.7
click at [850, 27] on div "Upgrade [DOMAIN_NAME]/goldno... [DOMAIN_NAME]/goldnovaai Share Switch accounts …" at bounding box center [789, 22] width 346 height 27
copy link "[DOMAIN_NAME]/goldnovaai"
